Goal: Transaction & Acquisition: Purchase product/service

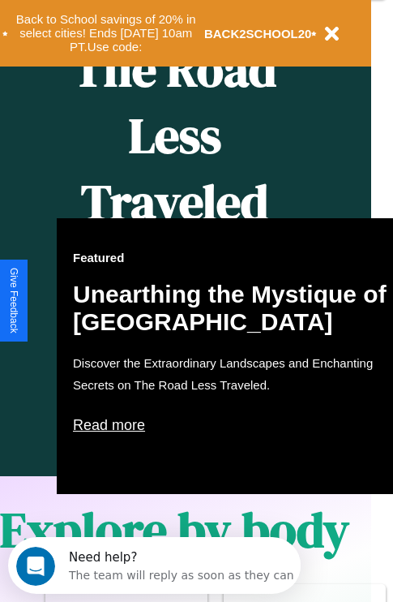
scroll to position [808, 26]
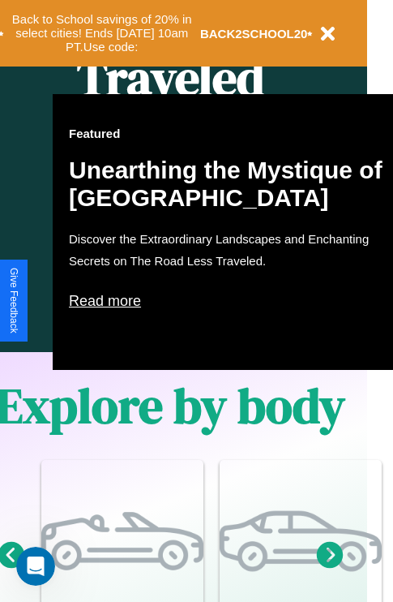
click at [231, 301] on p "Read more" at bounding box center [231, 301] width 324 height 26
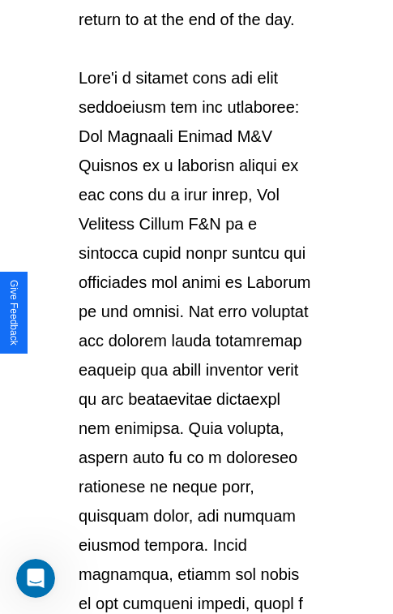
scroll to position [2804, 0]
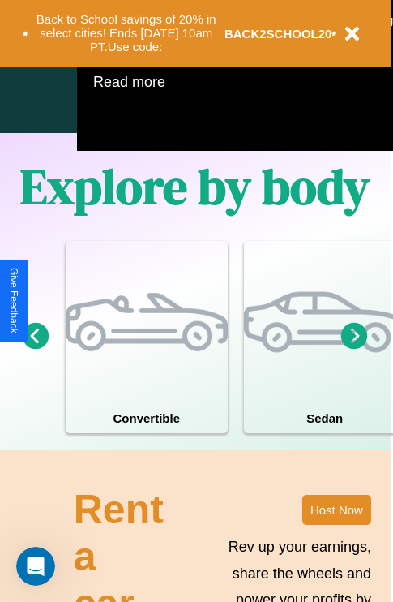
scroll to position [1042, 0]
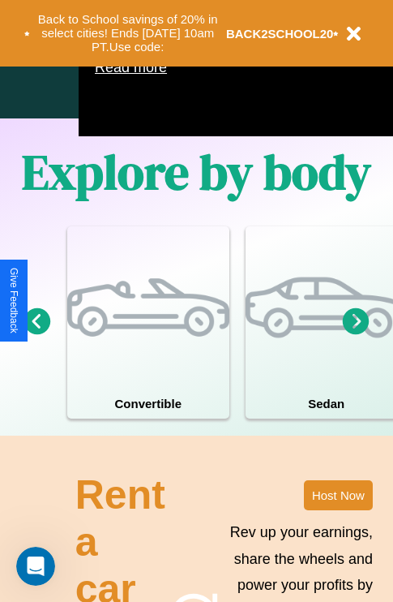
click at [356, 334] on icon at bounding box center [356, 320] width 27 height 27
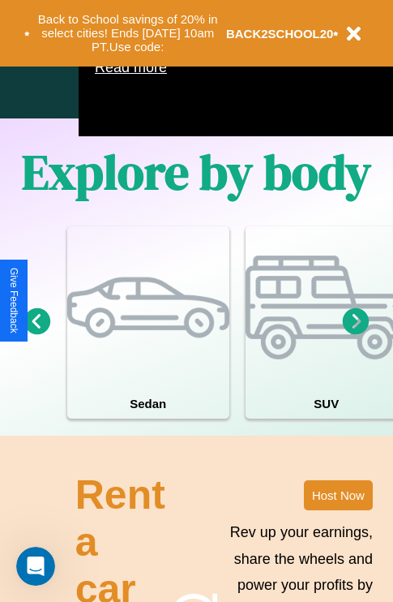
click at [356, 334] on icon at bounding box center [356, 320] width 27 height 27
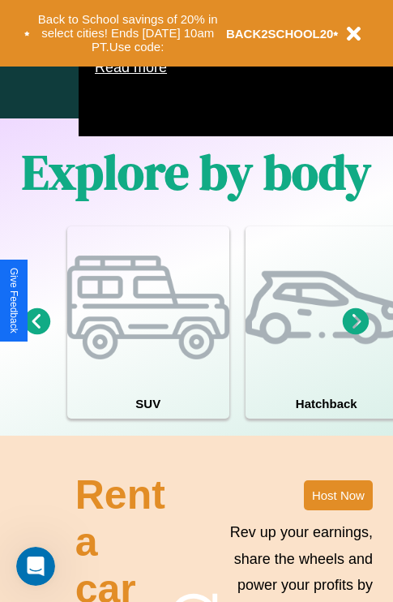
click at [356, 334] on icon at bounding box center [356, 320] width 27 height 27
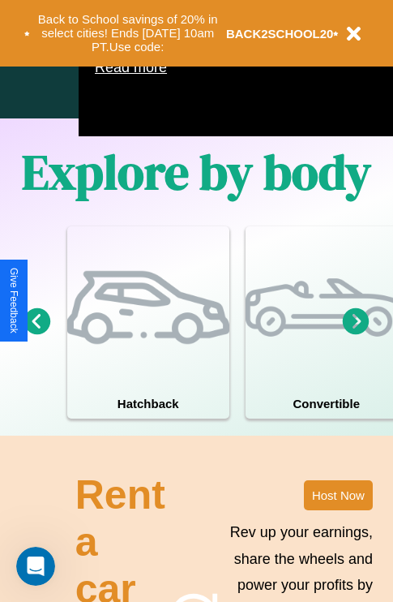
click at [356, 334] on icon at bounding box center [356, 320] width 27 height 27
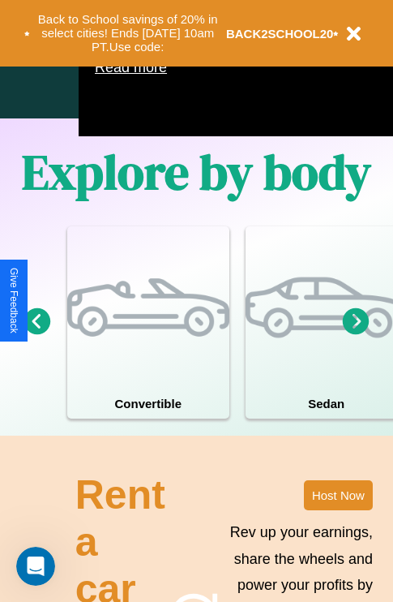
click at [356, 334] on icon at bounding box center [356, 320] width 27 height 27
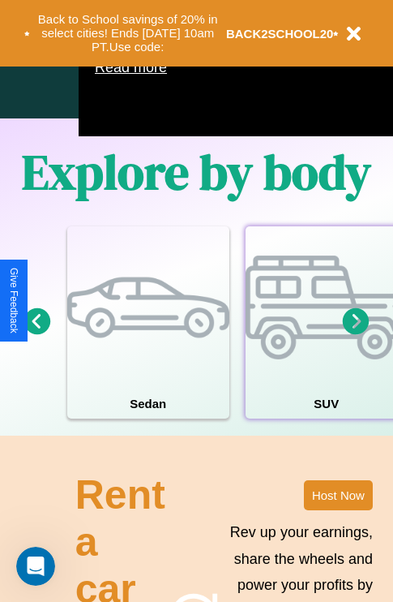
click at [325, 346] on div at bounding box center [327, 307] width 162 height 162
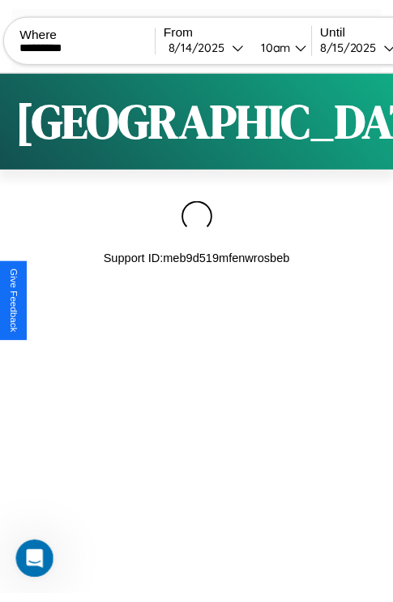
scroll to position [0, 138]
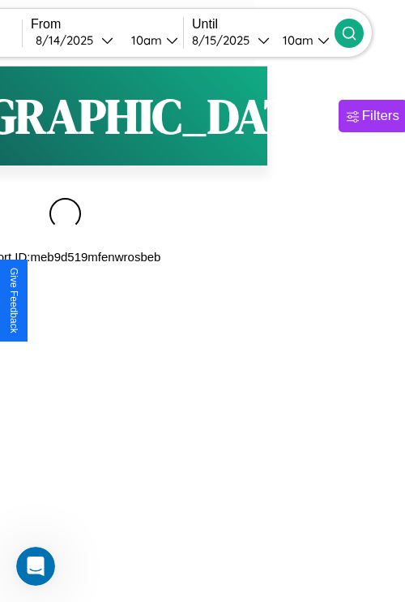
type input "*********"
click at [358, 32] on icon at bounding box center [349, 33] width 16 height 16
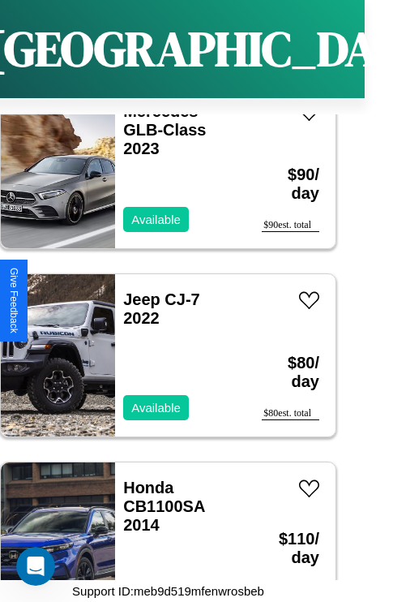
scroll to position [3259, 0]
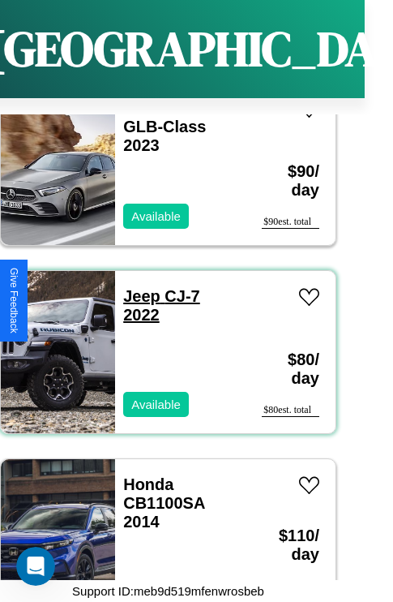
click at [137, 287] on link "Jeep CJ-7 2022" at bounding box center [161, 305] width 77 height 36
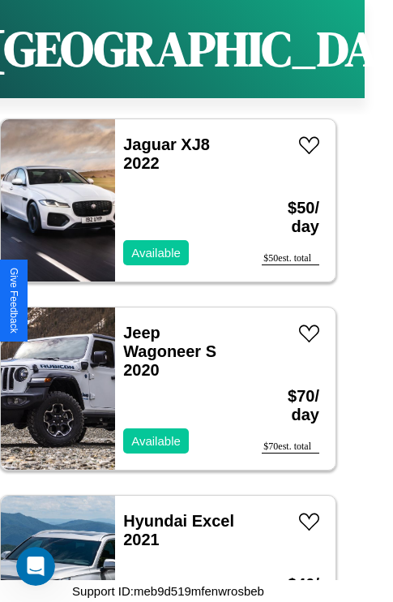
scroll to position [11535, 0]
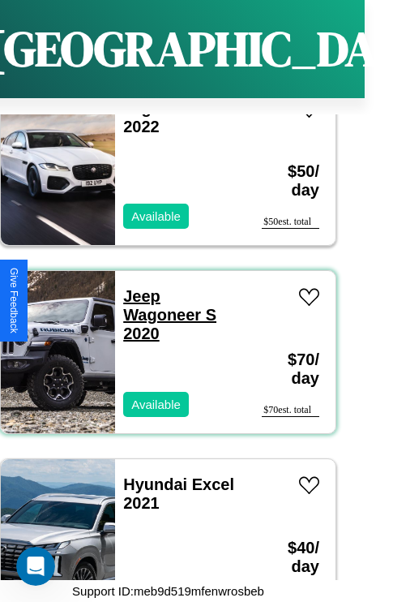
click at [137, 287] on link "Jeep Wagoneer S 2020" at bounding box center [169, 314] width 93 height 55
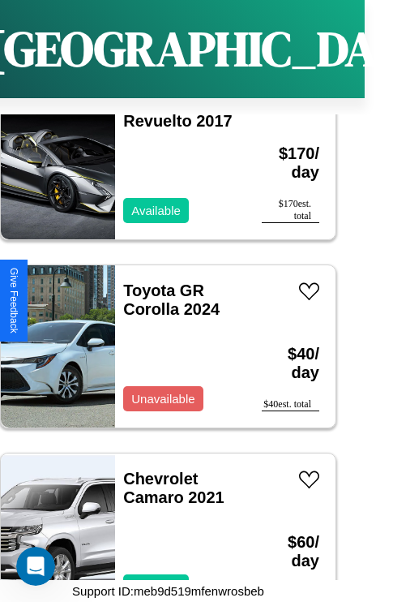
scroll to position [6268, 0]
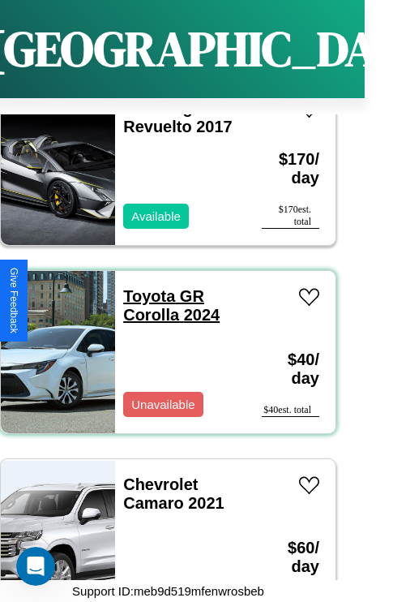
click at [144, 287] on link "Toyota GR Corolla 2024" at bounding box center [171, 305] width 96 height 36
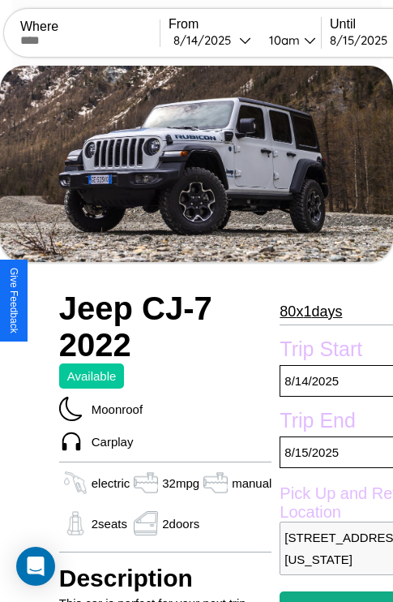
scroll to position [26, 0]
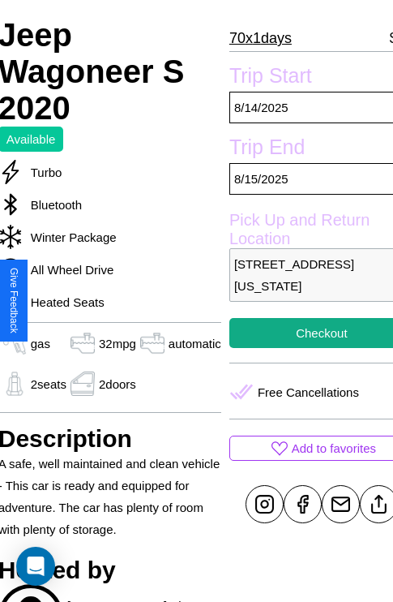
scroll to position [306, 68]
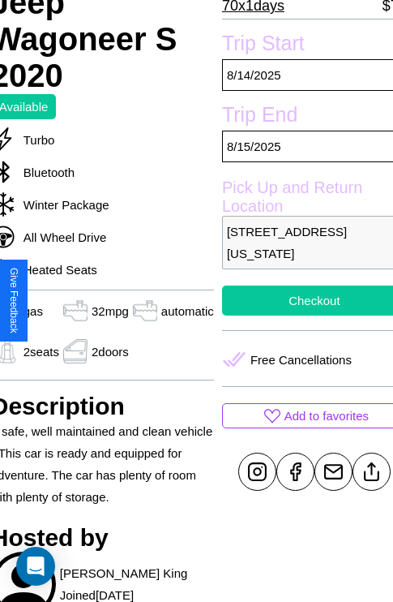
click at [301, 300] on button "Checkout" at bounding box center [314, 300] width 185 height 30
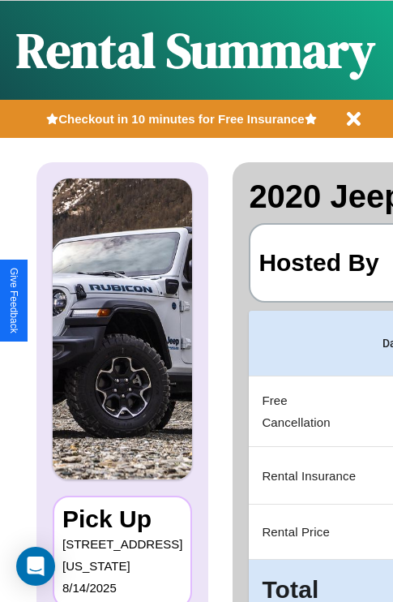
scroll to position [0, 306]
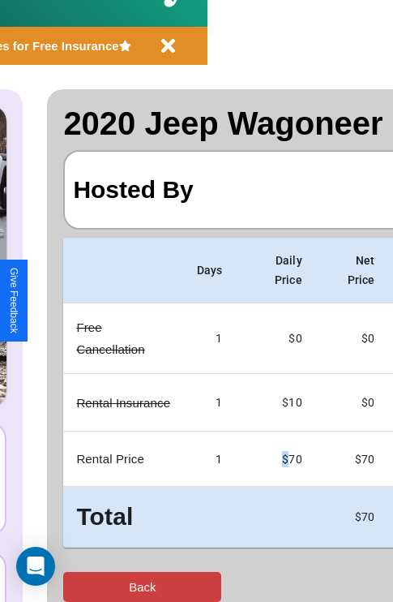
click at [79, 586] on button "Back" at bounding box center [142, 587] width 158 height 30
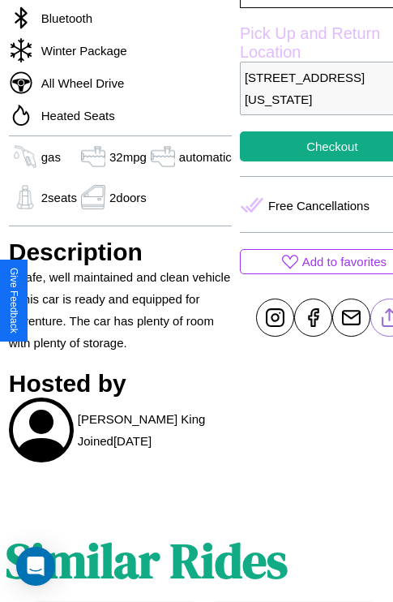
scroll to position [477, 52]
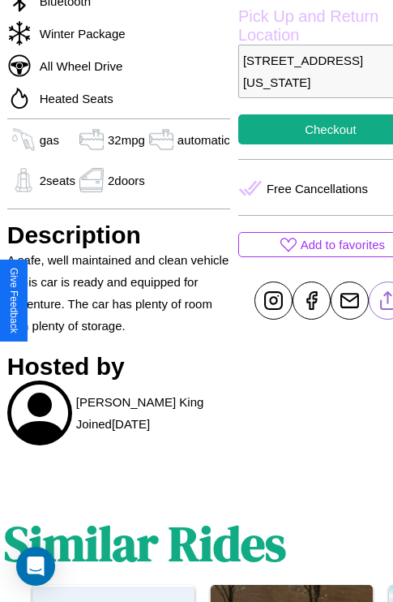
click at [388, 300] on line at bounding box center [388, 298] width 0 height 11
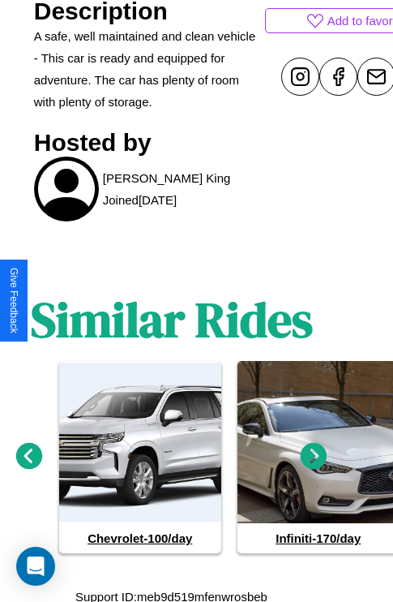
scroll to position [706, 24]
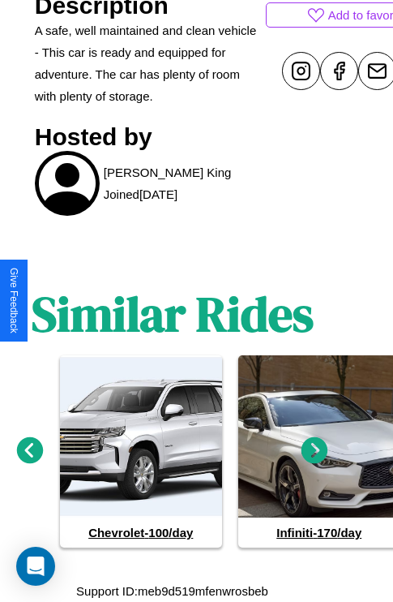
click at [315, 451] on icon at bounding box center [315, 450] width 27 height 27
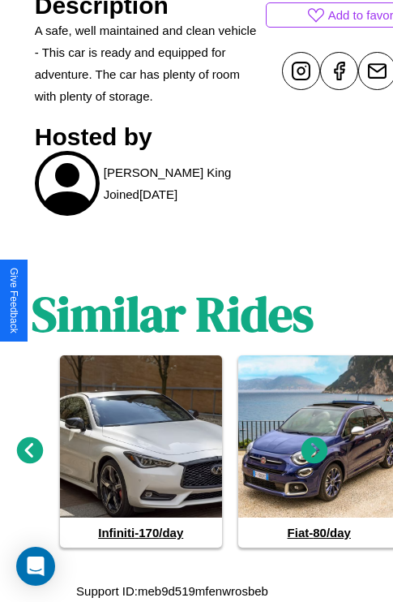
click at [315, 451] on icon at bounding box center [315, 450] width 27 height 27
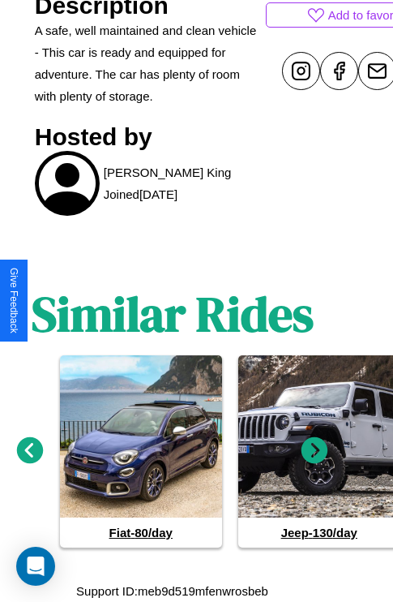
click at [29, 451] on icon at bounding box center [30, 450] width 27 height 27
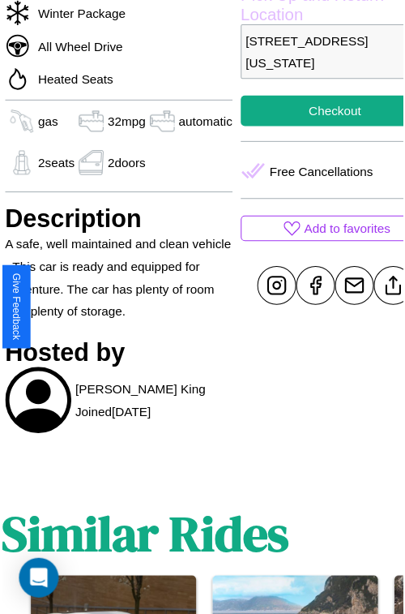
scroll to position [421, 68]
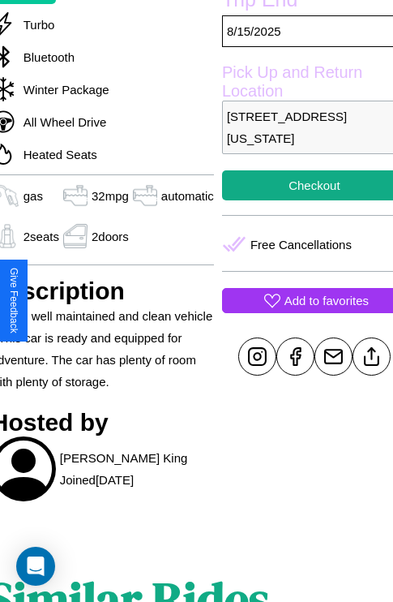
click at [301, 300] on p "Add to favorites" at bounding box center [327, 300] width 84 height 22
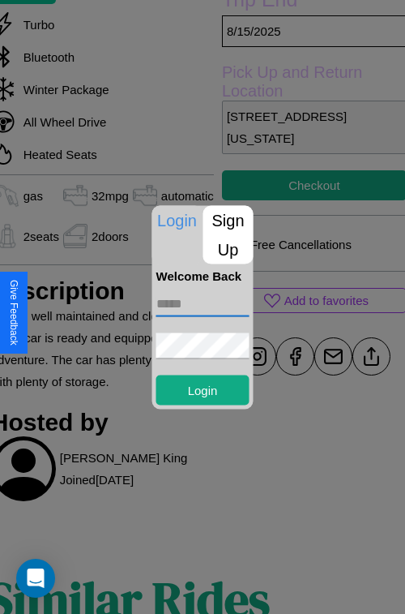
click at [203, 303] on input "text" at bounding box center [202, 303] width 93 height 26
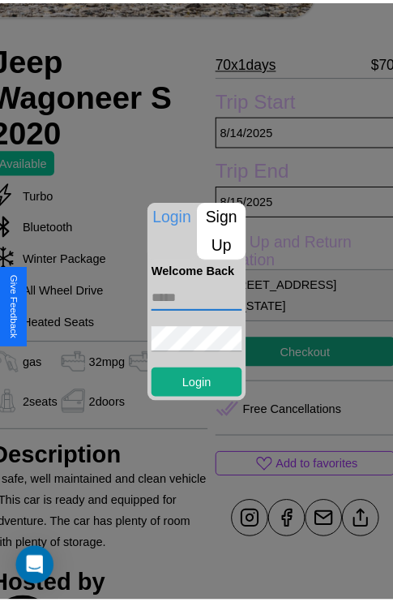
scroll to position [242, 68]
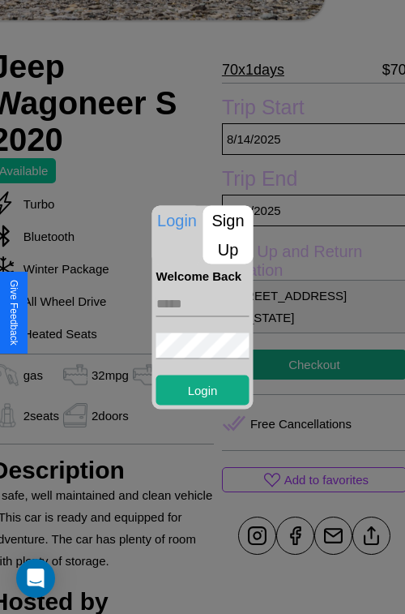
click at [301, 306] on div at bounding box center [202, 307] width 405 height 614
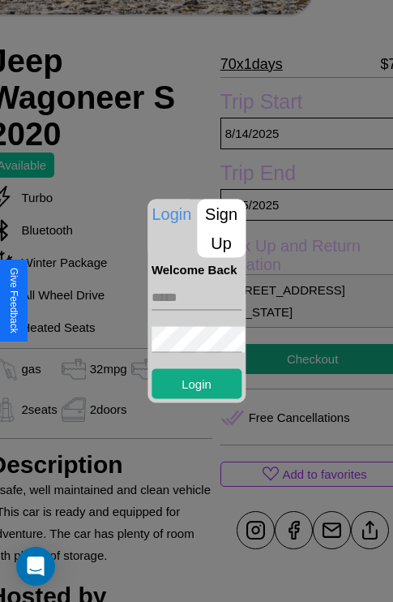
click at [301, 306] on p "9651 Spring Street San Diego California 36105 United States" at bounding box center [313, 301] width 185 height 54
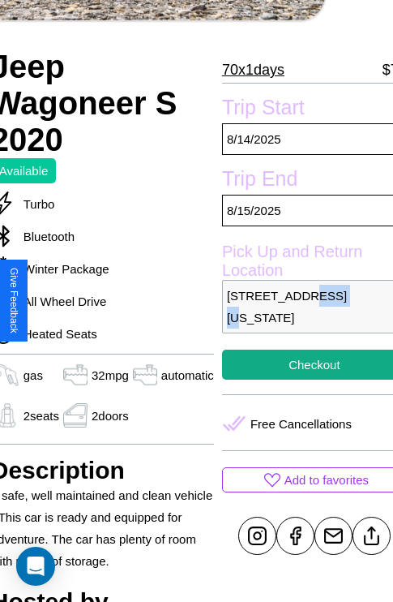
click at [301, 306] on p "9651 Spring Street San Diego California 36105 United States" at bounding box center [314, 307] width 185 height 54
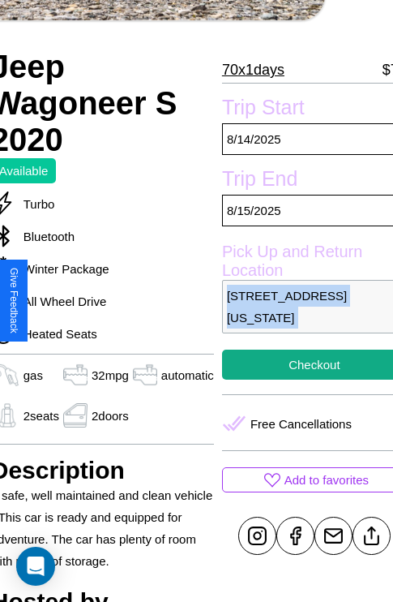
click at [301, 306] on p "9651 Spring Street San Diego California 36105 United States" at bounding box center [314, 307] width 185 height 54
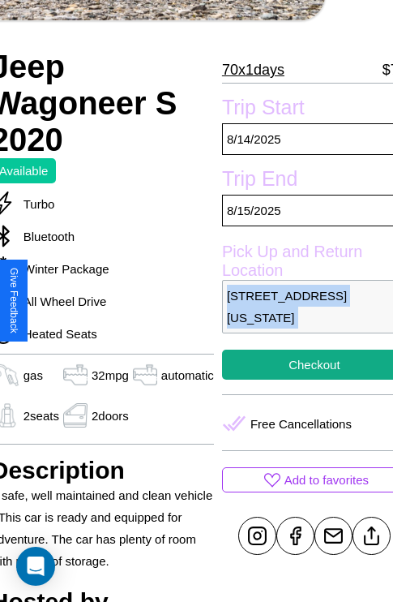
click at [301, 306] on p "9651 Spring Street San Diego California 36105 United States" at bounding box center [314, 307] width 185 height 54
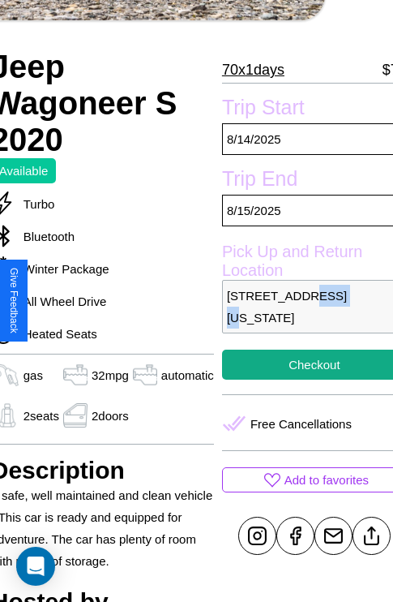
click at [301, 306] on p "9651 Spring Street San Diego California 36105 United States" at bounding box center [314, 307] width 185 height 54
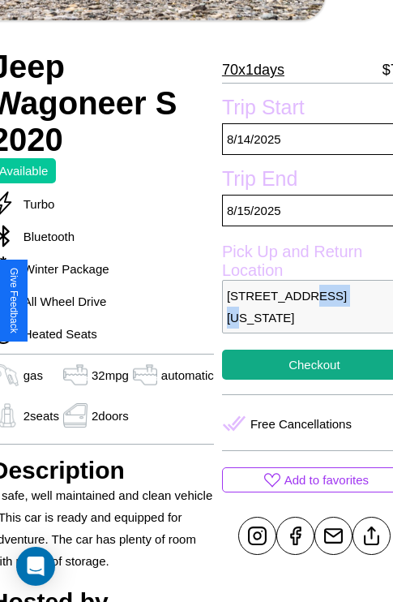
click at [301, 306] on p "9651 Spring Street San Diego California 36105 United States" at bounding box center [314, 307] width 185 height 54
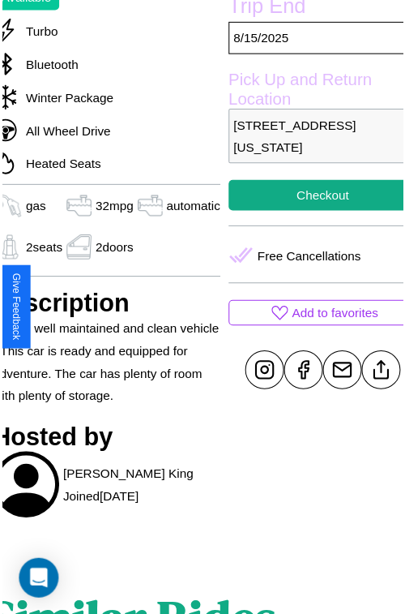
scroll to position [421, 68]
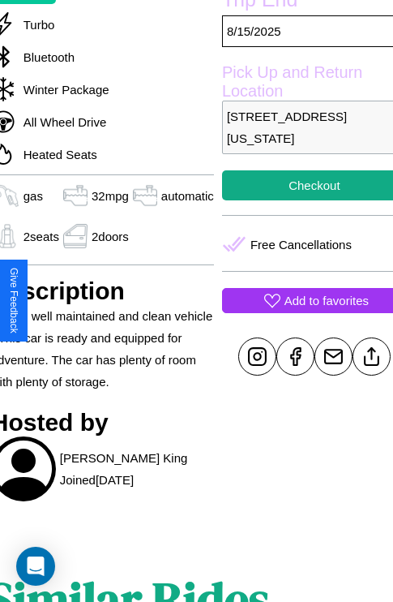
click at [301, 300] on p "Add to favorites" at bounding box center [327, 300] width 84 height 22
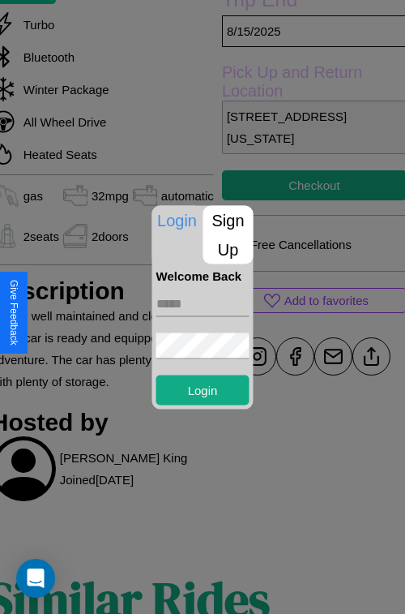
click at [228, 234] on p "Sign Up" at bounding box center [229, 234] width 50 height 58
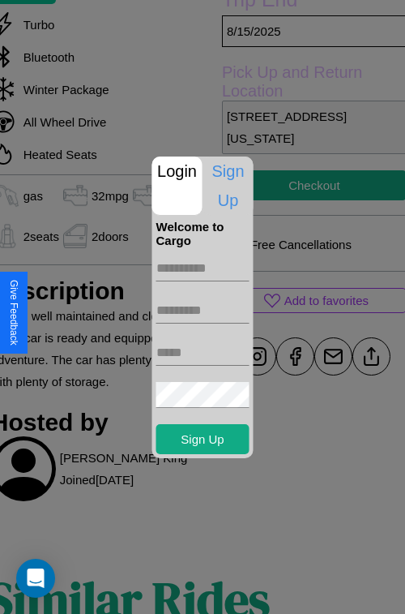
click at [203, 268] on input "text" at bounding box center [202, 268] width 93 height 26
type input "*******"
click at [203, 310] on input "text" at bounding box center [202, 311] width 93 height 26
type input "******"
click at [203, 352] on input "text" at bounding box center [202, 353] width 93 height 26
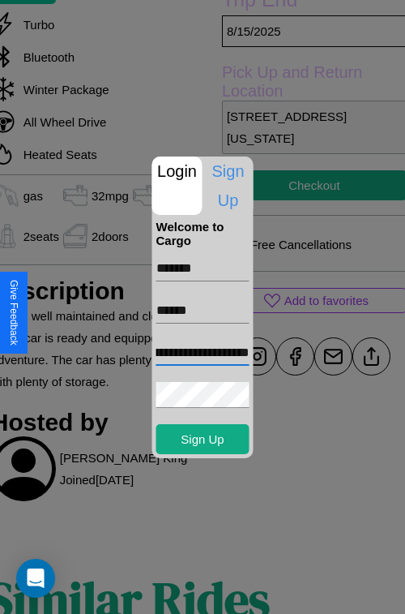
scroll to position [0, 72]
type input "**********"
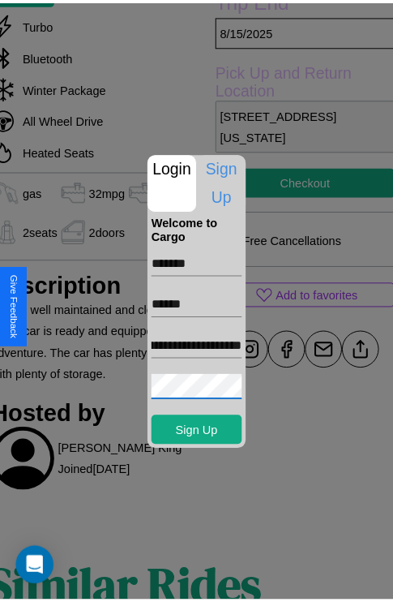
scroll to position [0, 0]
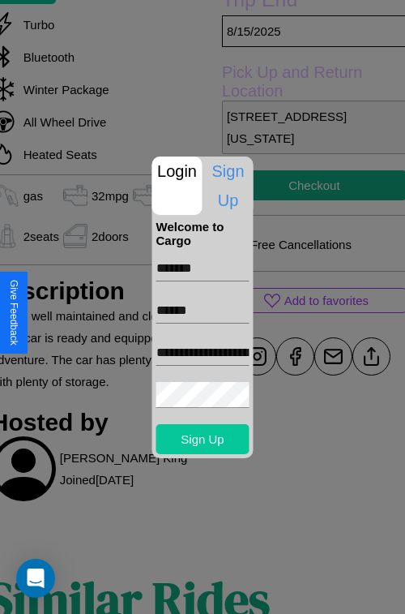
click at [203, 439] on button "Sign Up" at bounding box center [202, 439] width 93 height 30
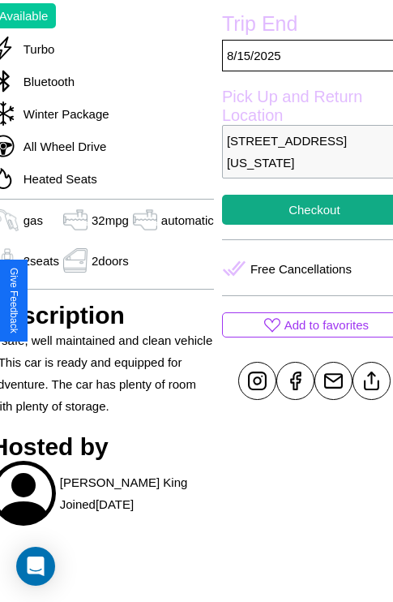
scroll to position [306, 68]
